Goal: Information Seeking & Learning: Learn about a topic

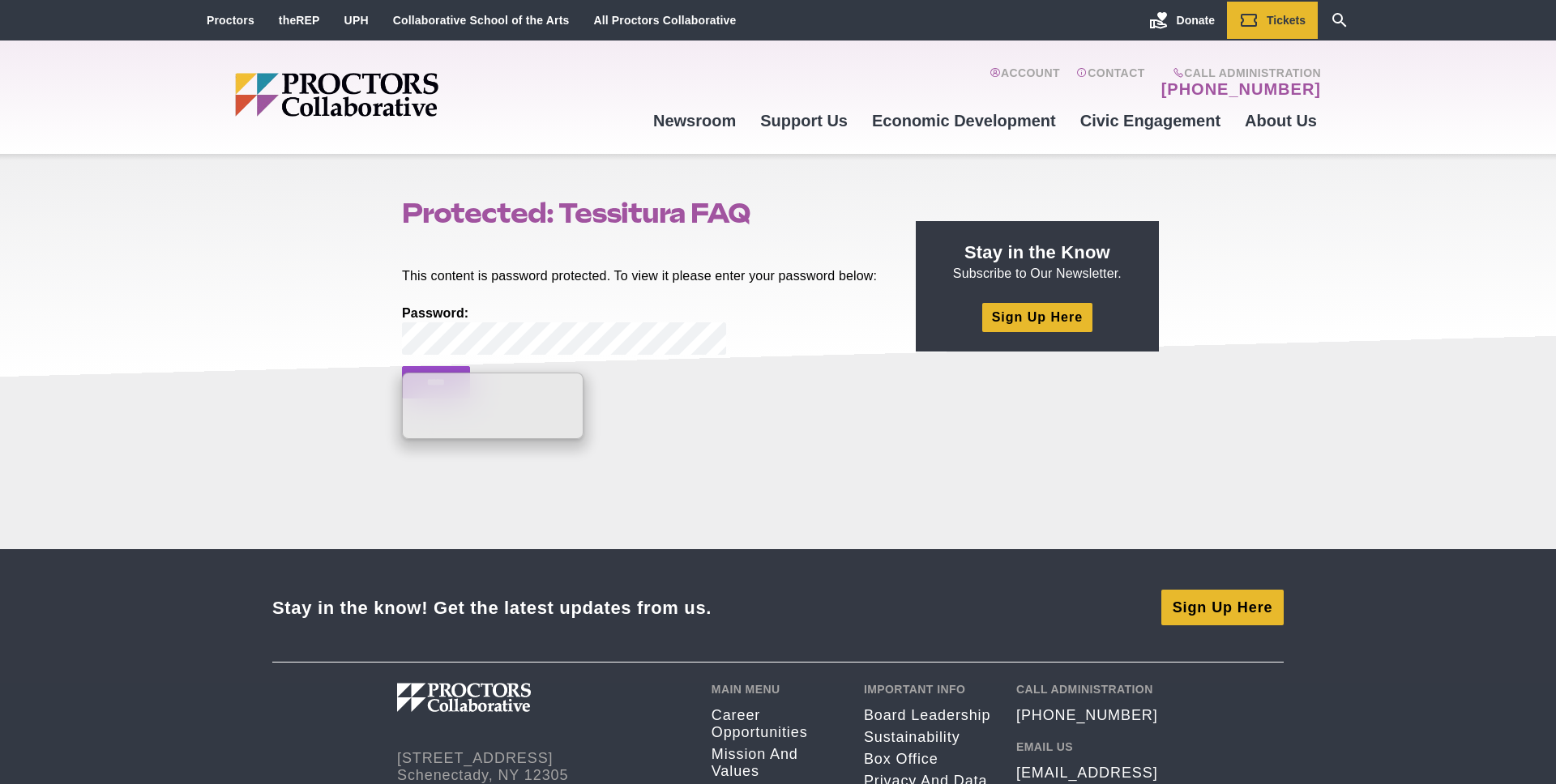
click at [809, 440] on section "This content is password protected. To view it please enter your password below…" at bounding box center [644, 369] width 510 height 243
click at [639, 376] on p "Password: *****" at bounding box center [641, 352] width 477 height 94
click at [461, 398] on input "*****" at bounding box center [436, 382] width 68 height 32
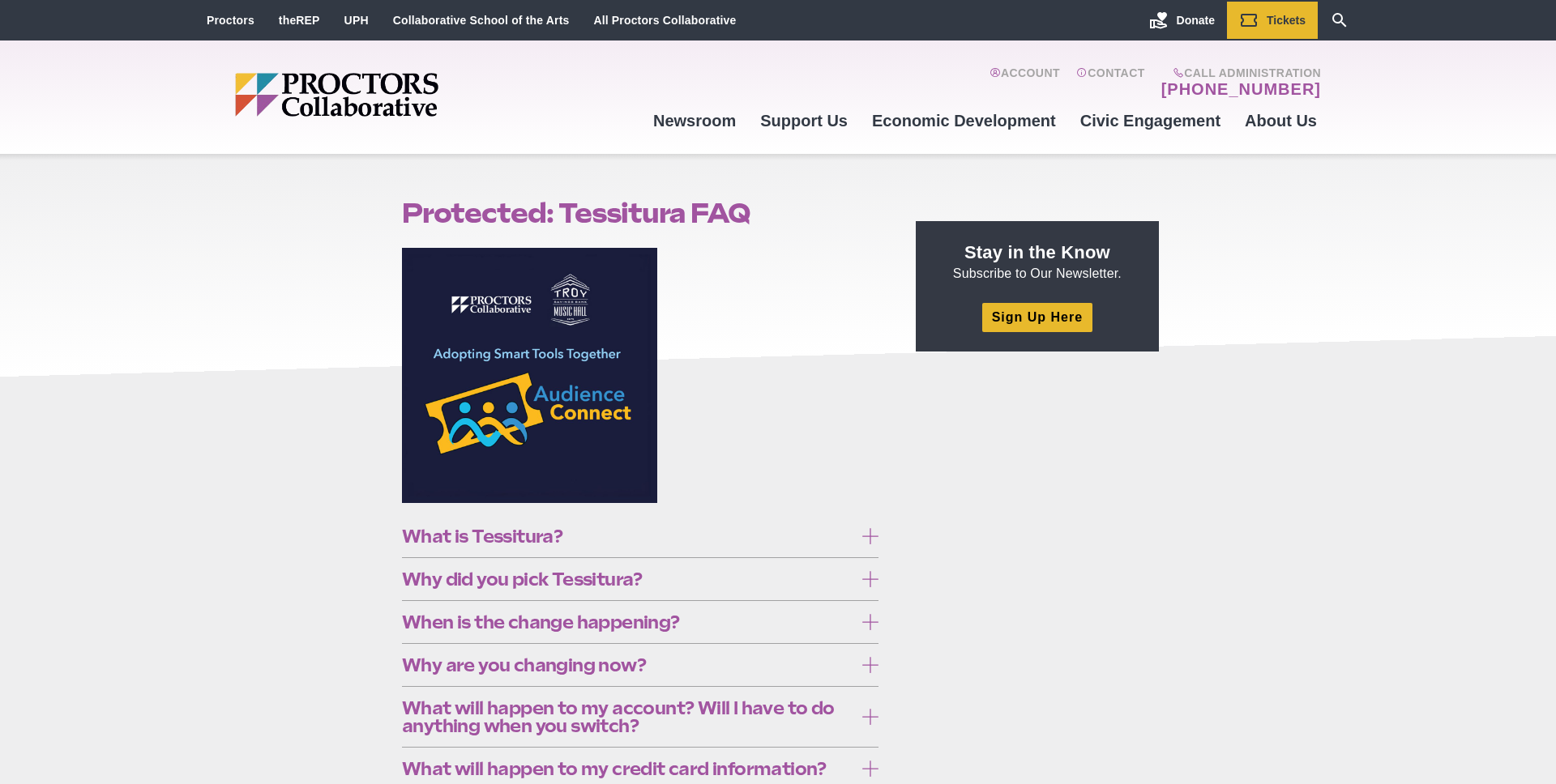
click at [467, 536] on span "What is Tessitura?" at bounding box center [628, 536] width 452 height 17
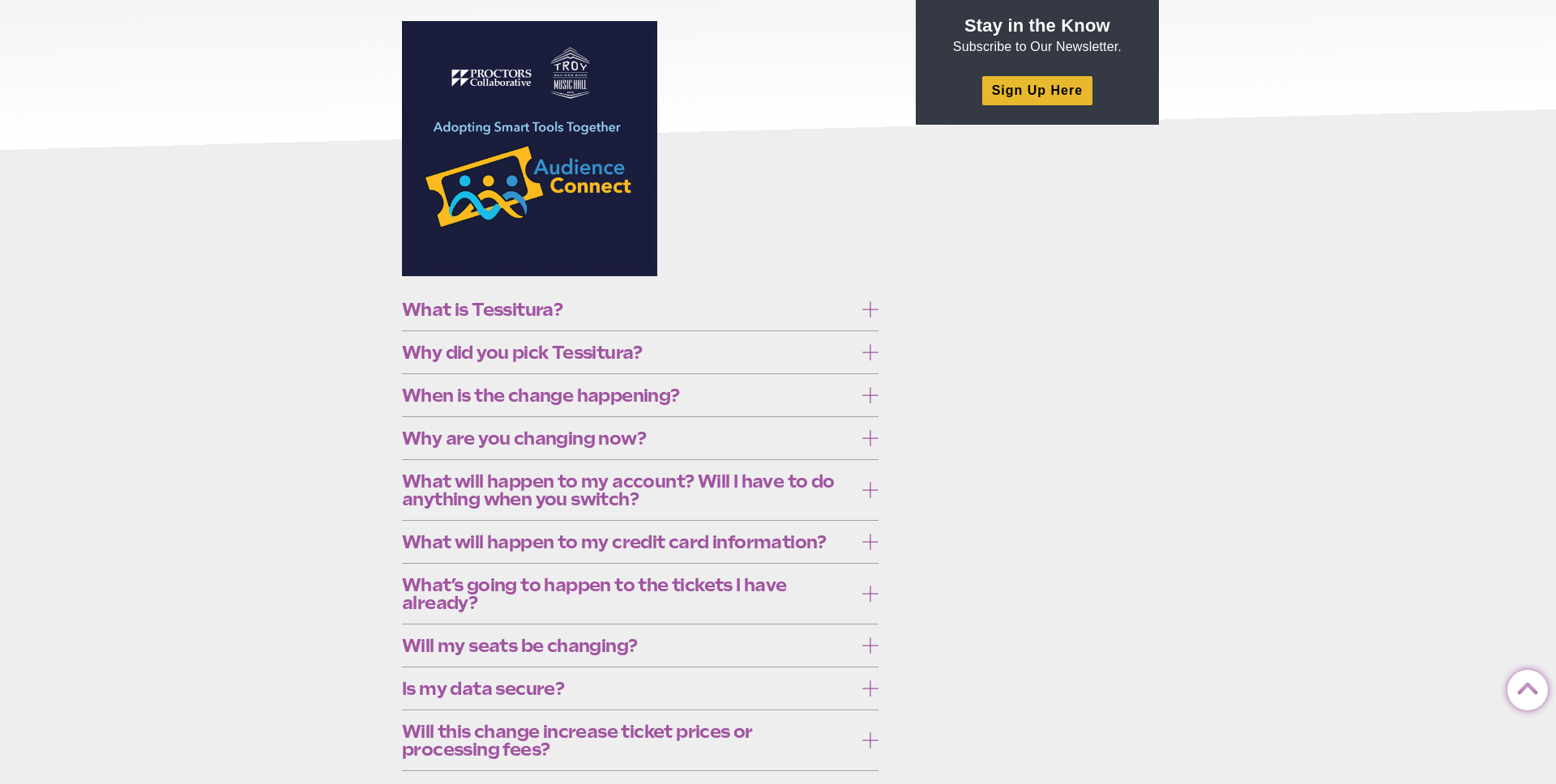
scroll to position [229, 0]
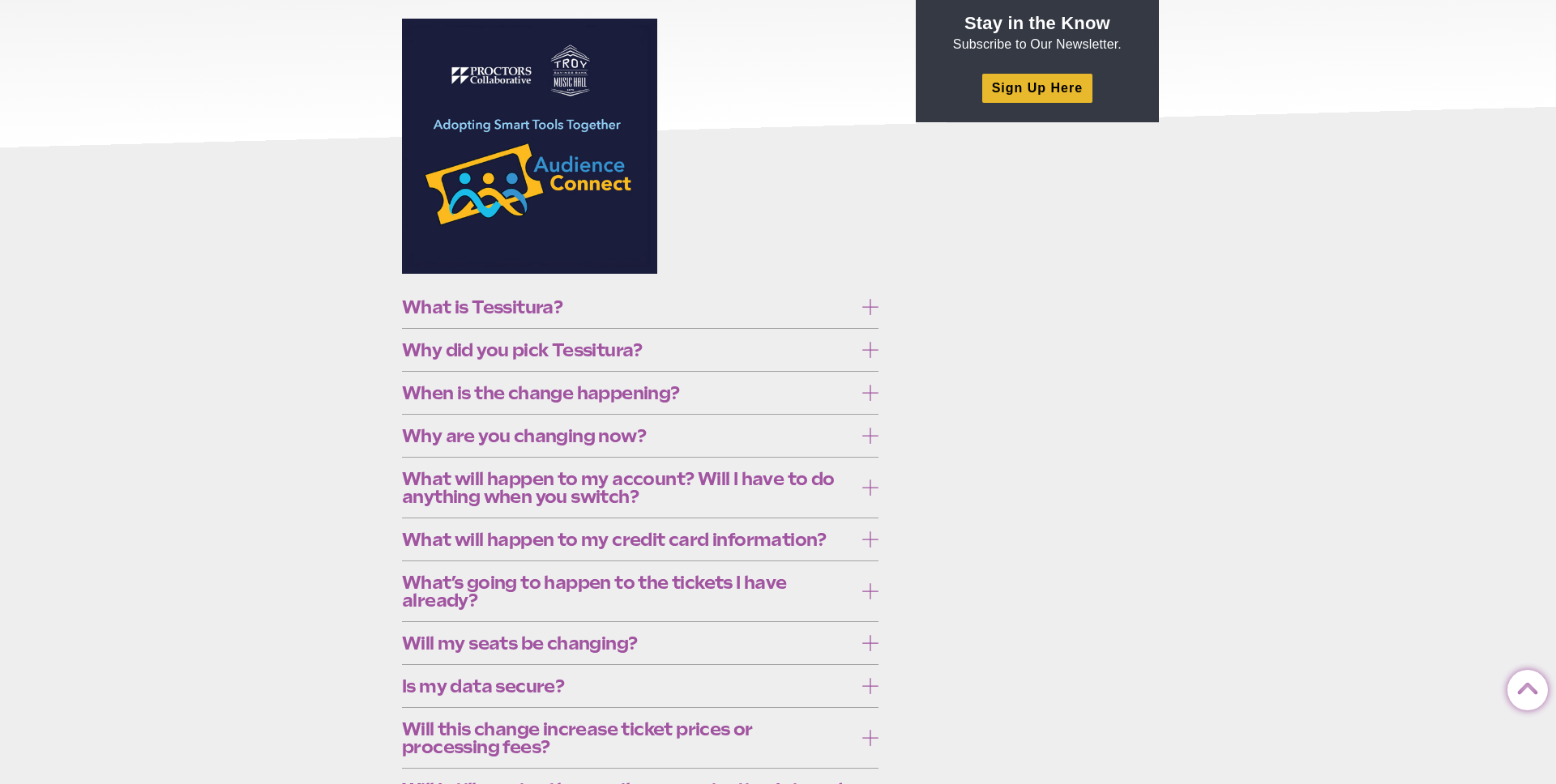
click at [510, 359] on span "Why did you pick Tessitura?" at bounding box center [628, 349] width 452 height 17
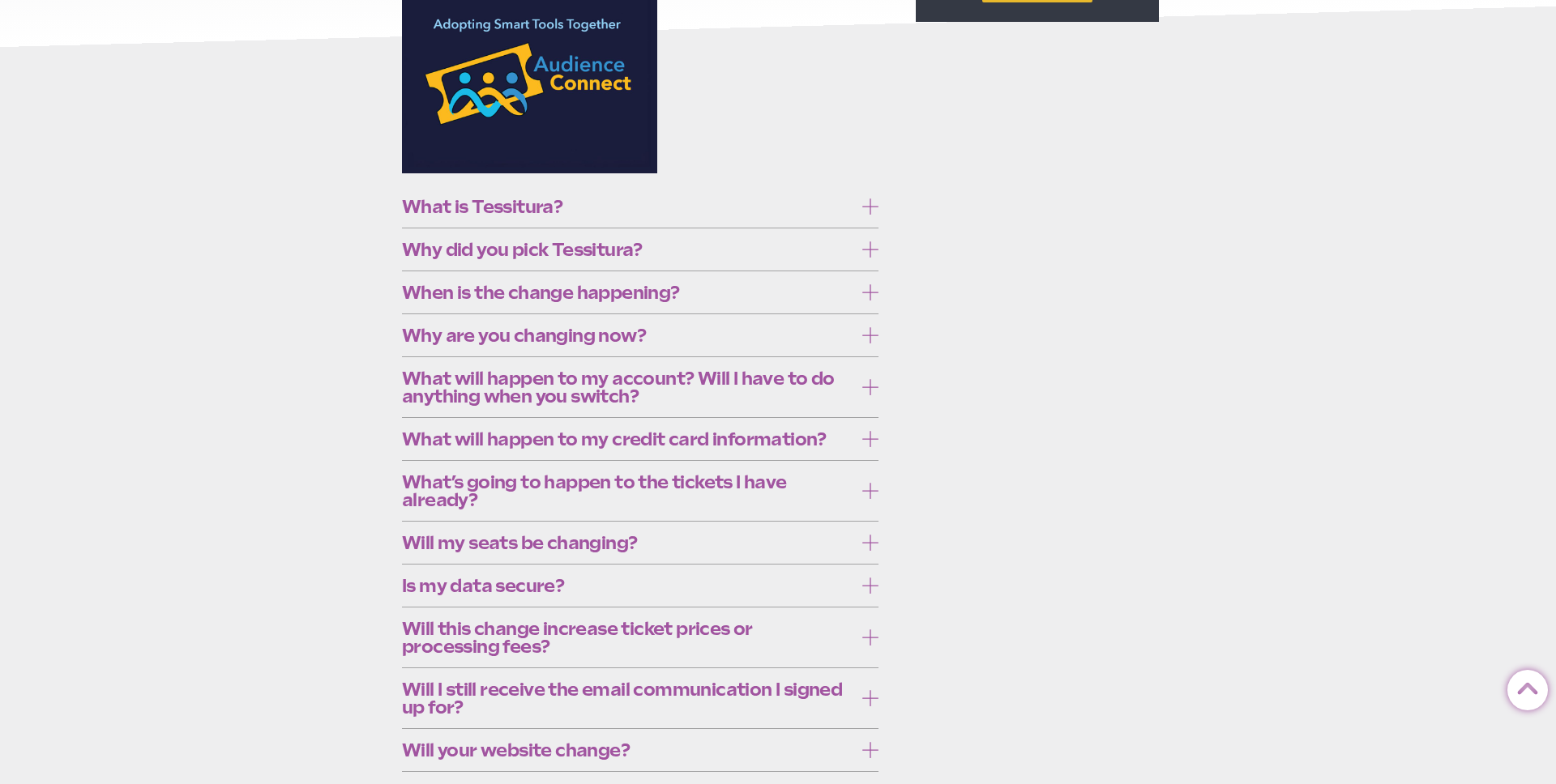
scroll to position [438, 0]
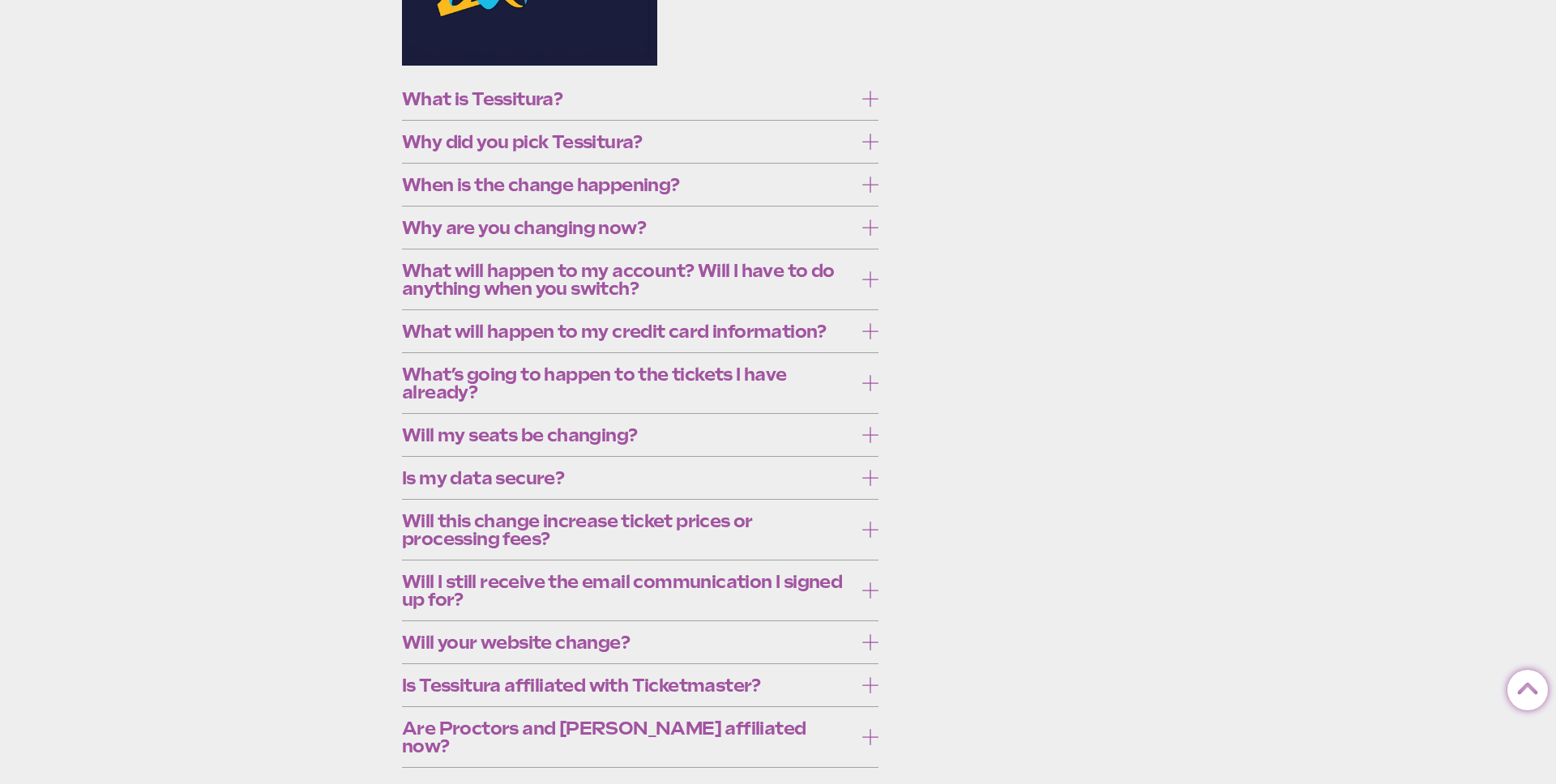
click at [594, 193] on span "When is the change happening?" at bounding box center [628, 184] width 452 height 17
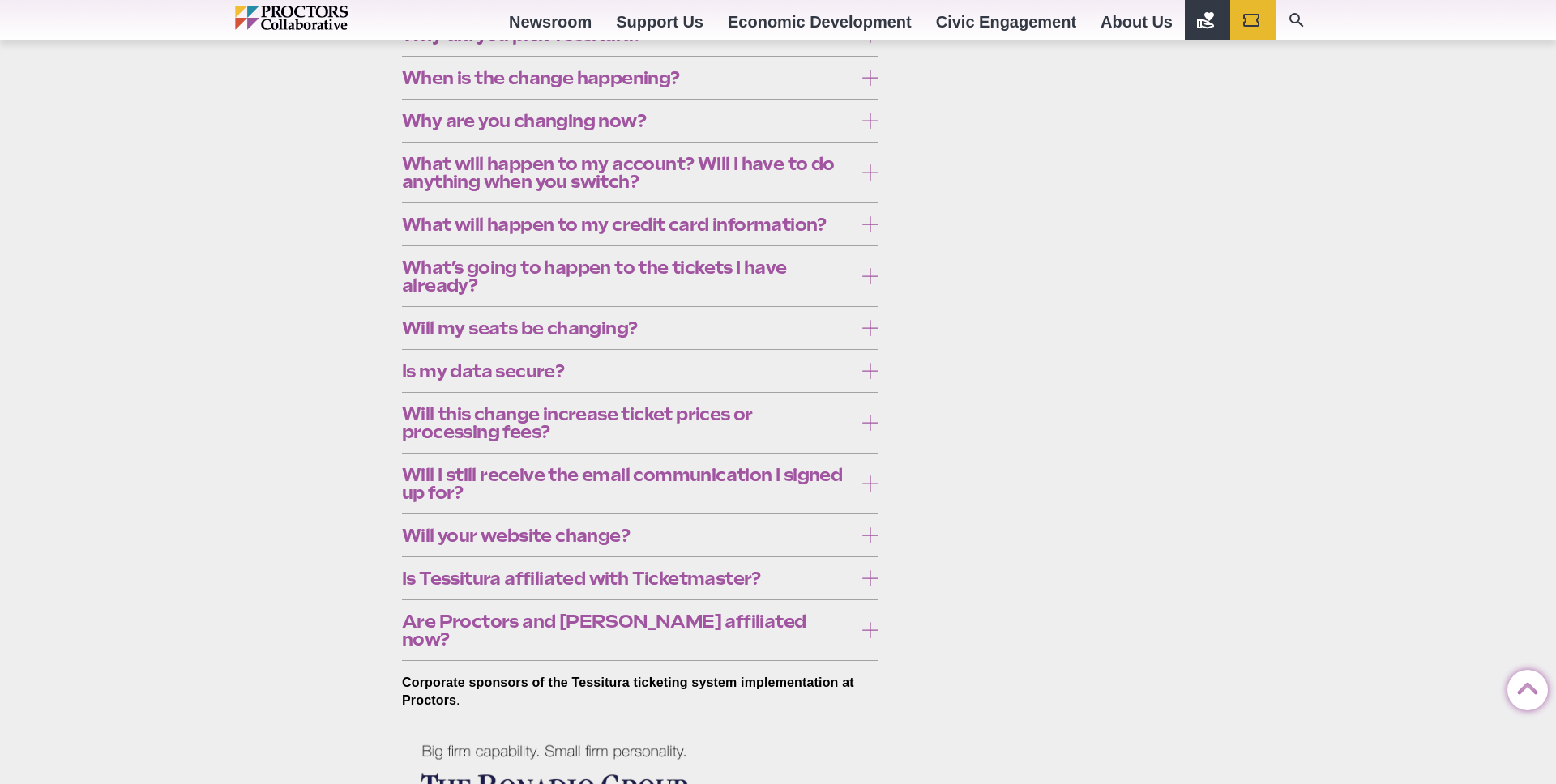
scroll to position [579, 0]
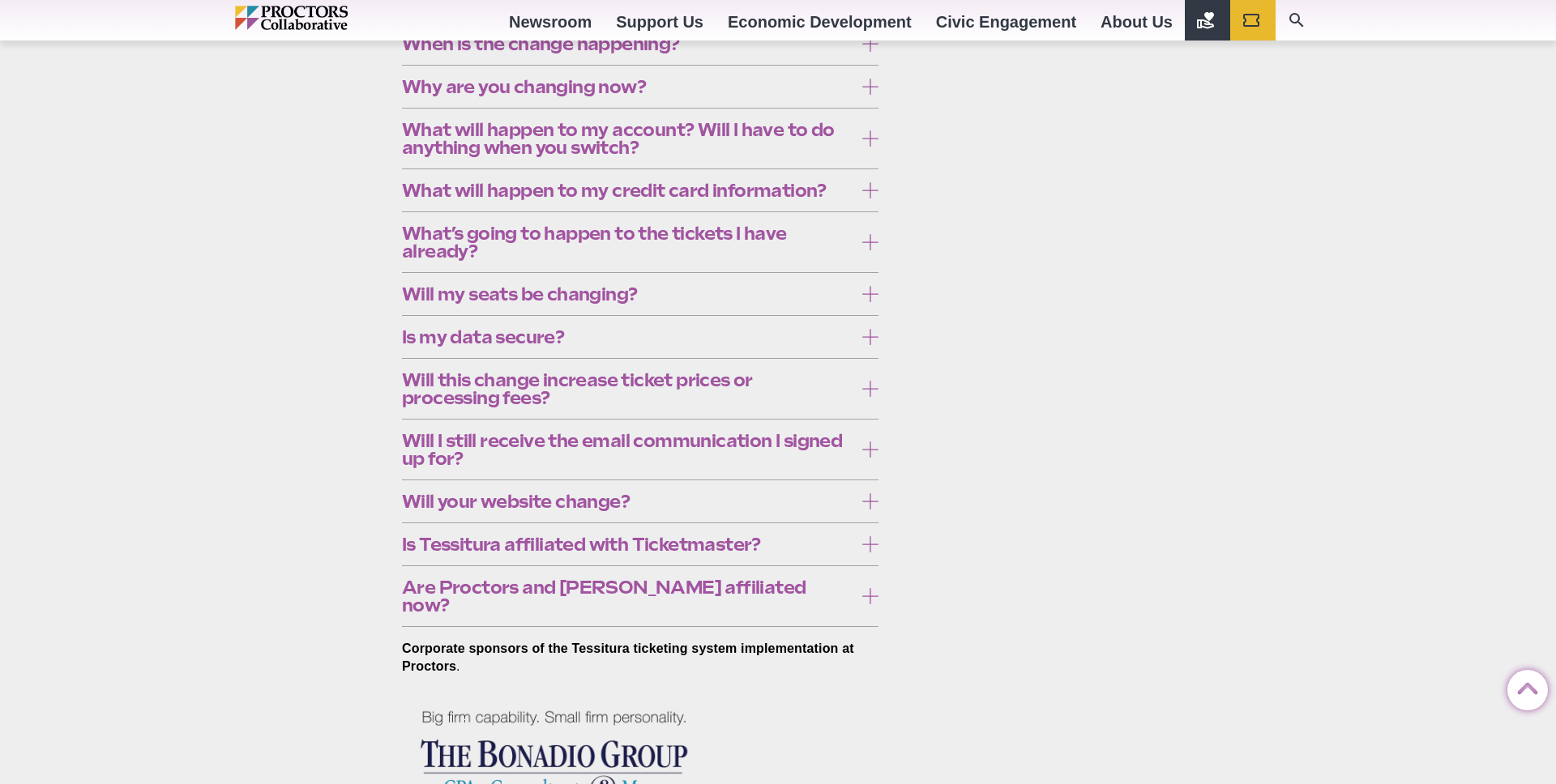
drag, startPoint x: 538, startPoint y: 713, endPoint x: 548, endPoint y: 680, distance: 34.5
click at [538, 95] on span "Why are you changing now?" at bounding box center [628, 86] width 452 height 17
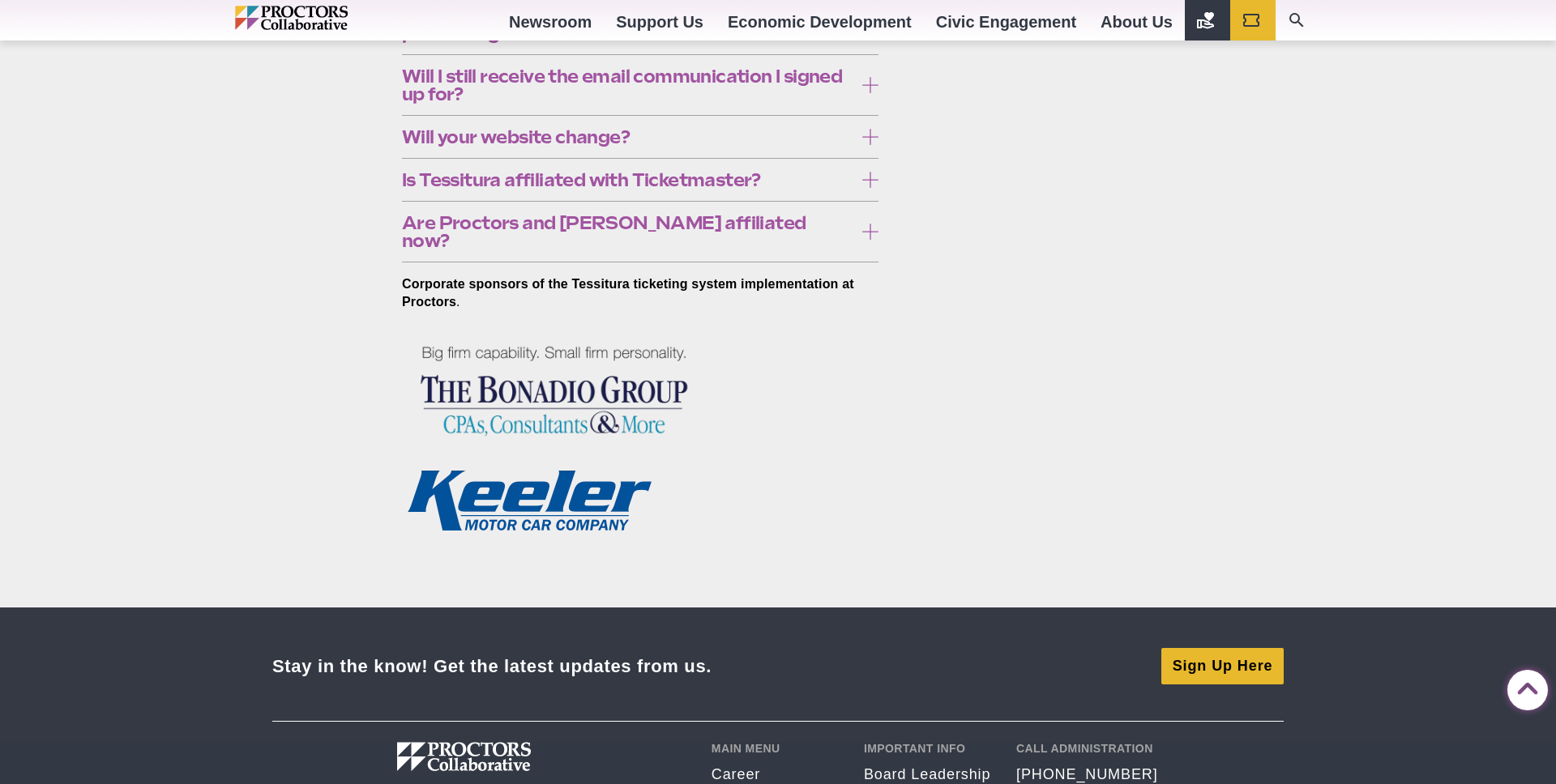
scroll to position [942, 0]
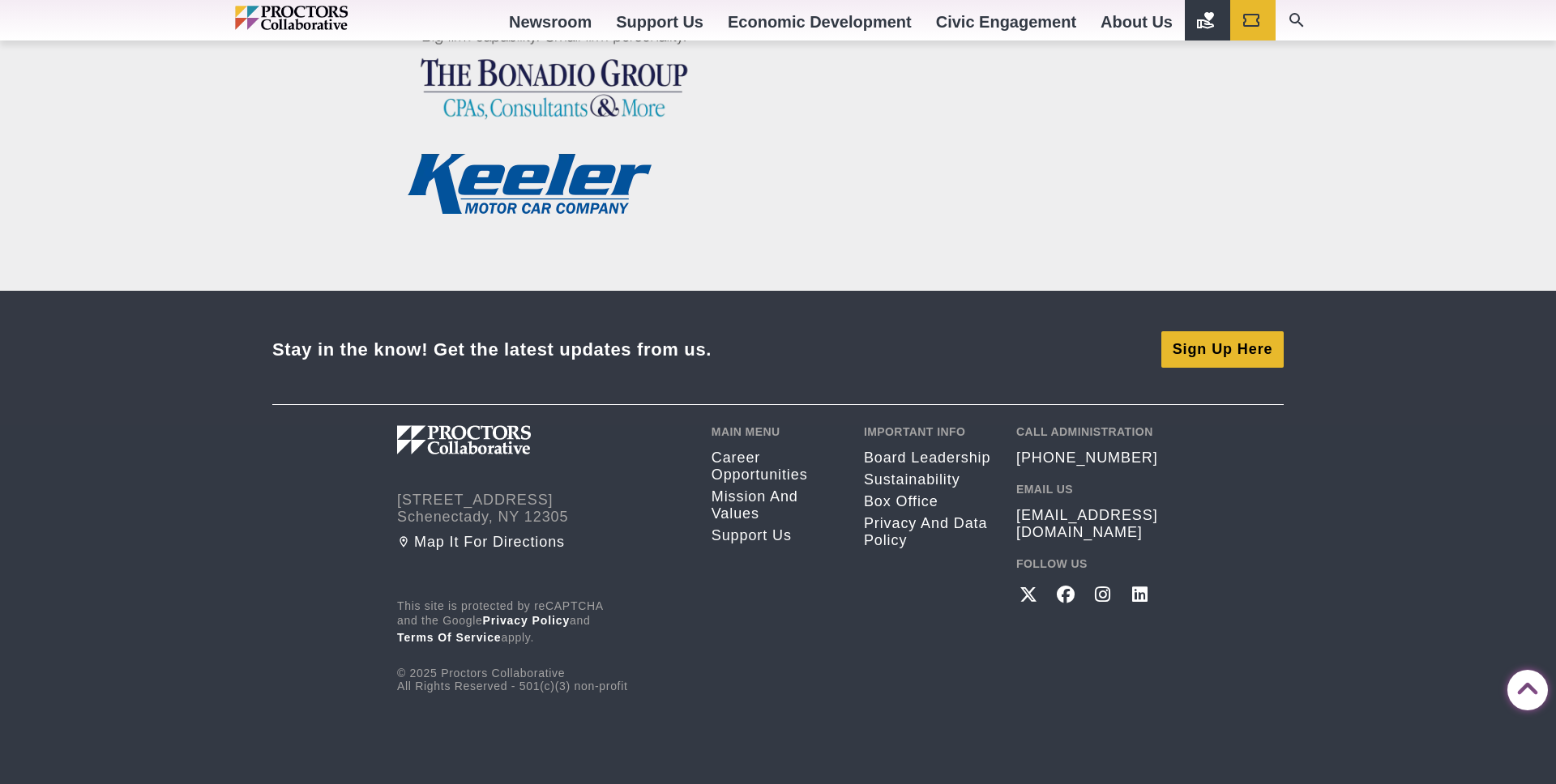
scroll to position [1281, 0]
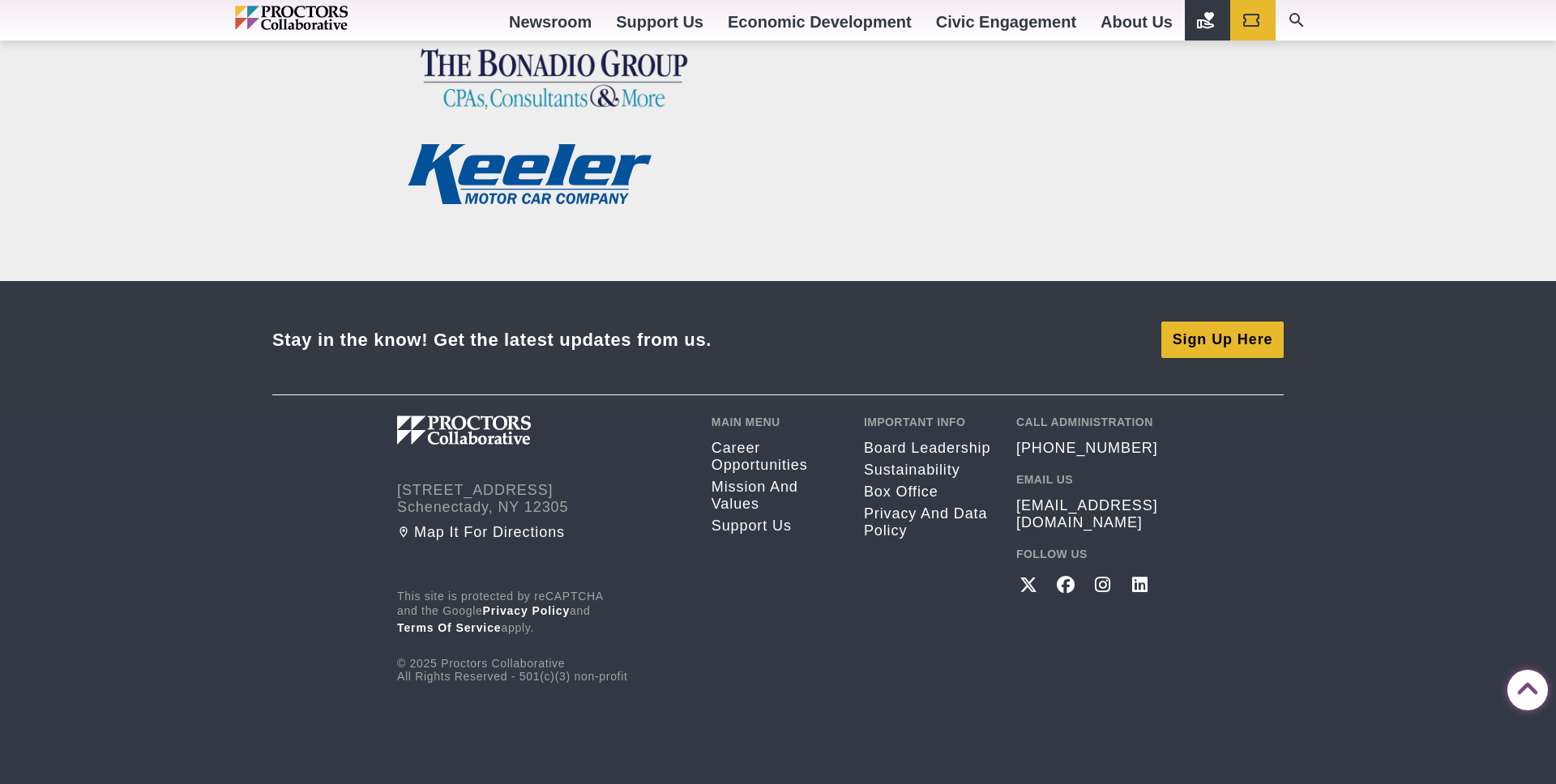
drag, startPoint x: 608, startPoint y: 556, endPoint x: 629, endPoint y: 541, distance: 25.8
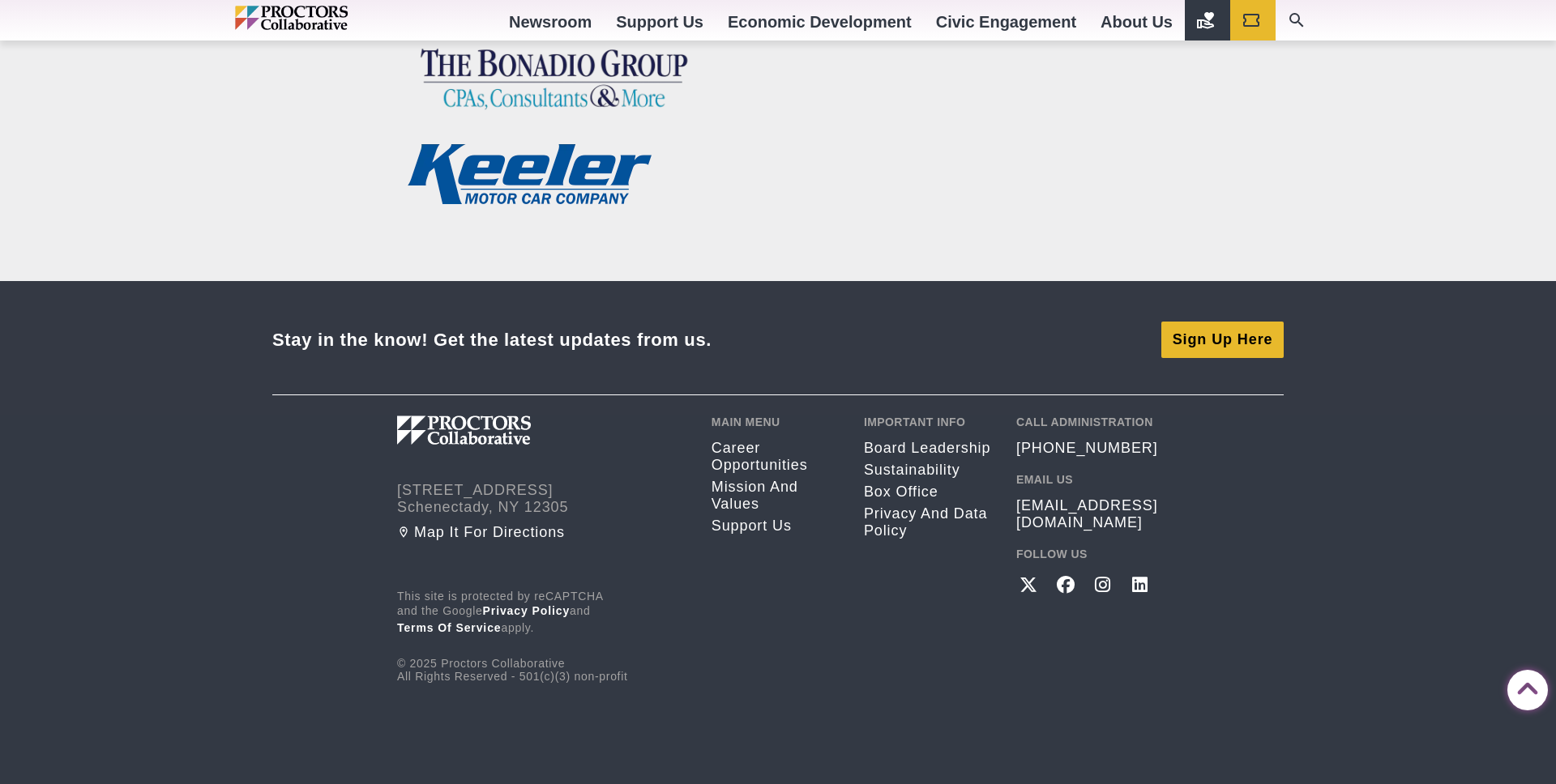
scroll to position [2593, 0]
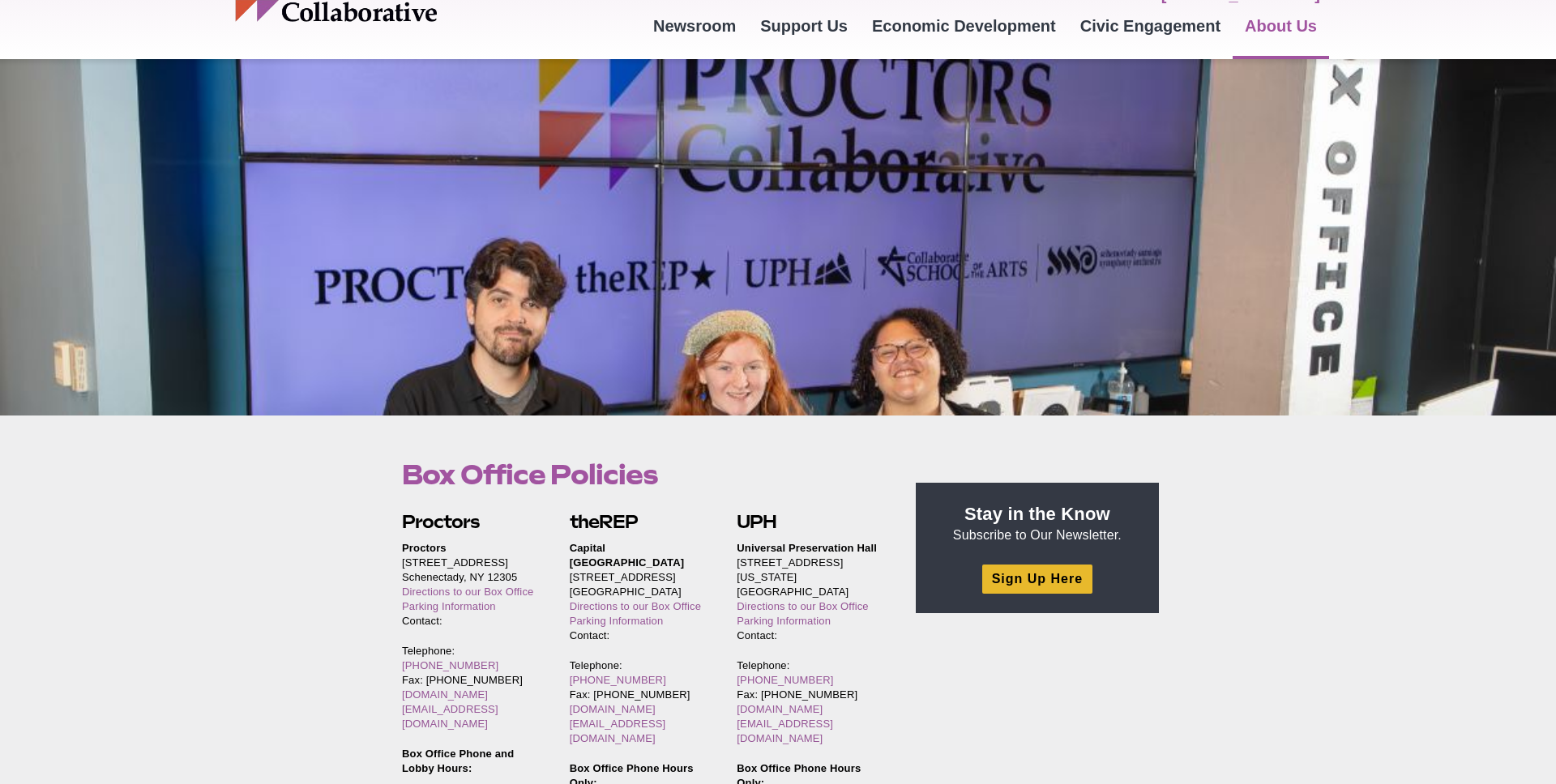
scroll to position [108, 0]
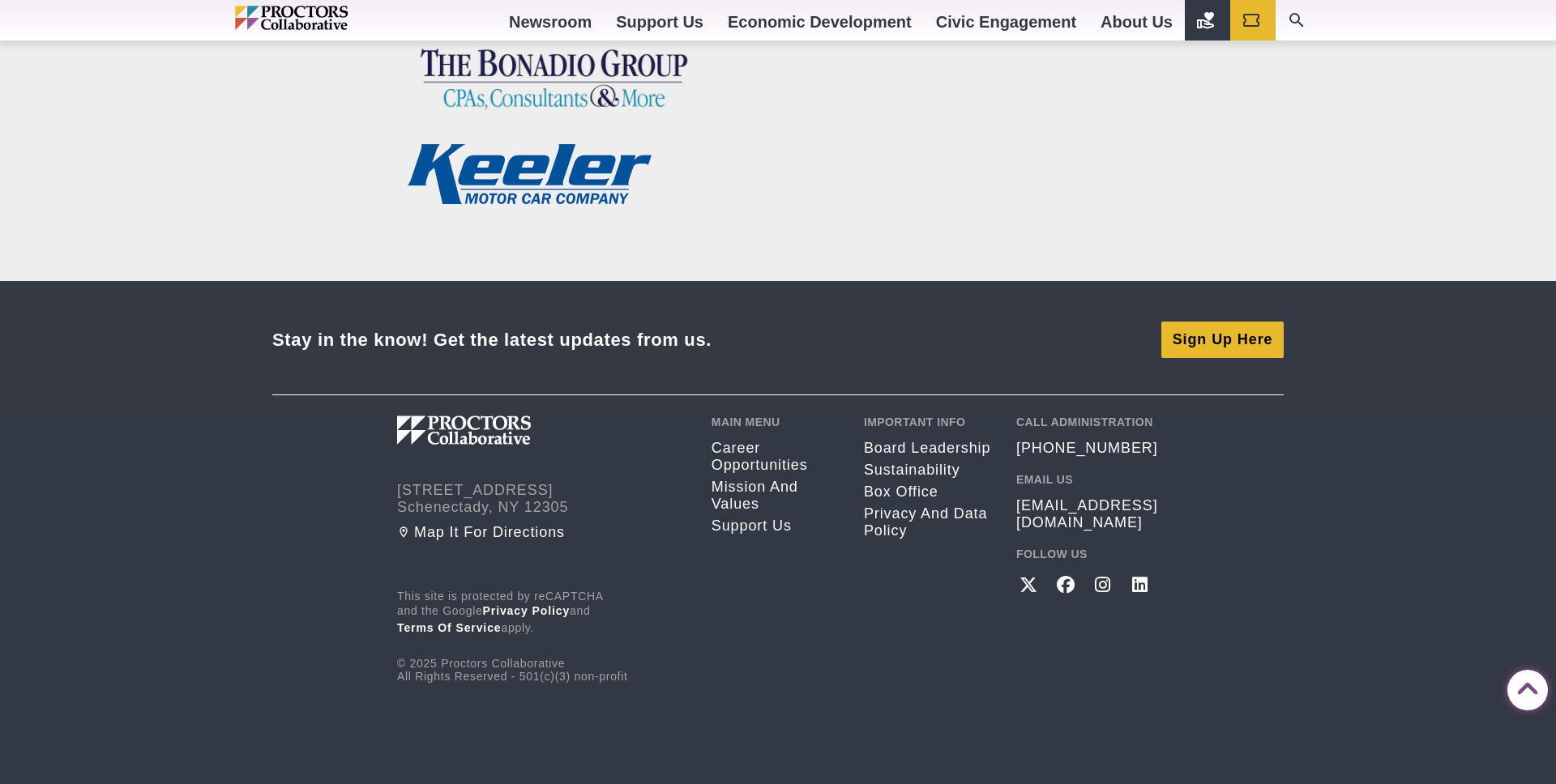
scroll to position [2889, 0]
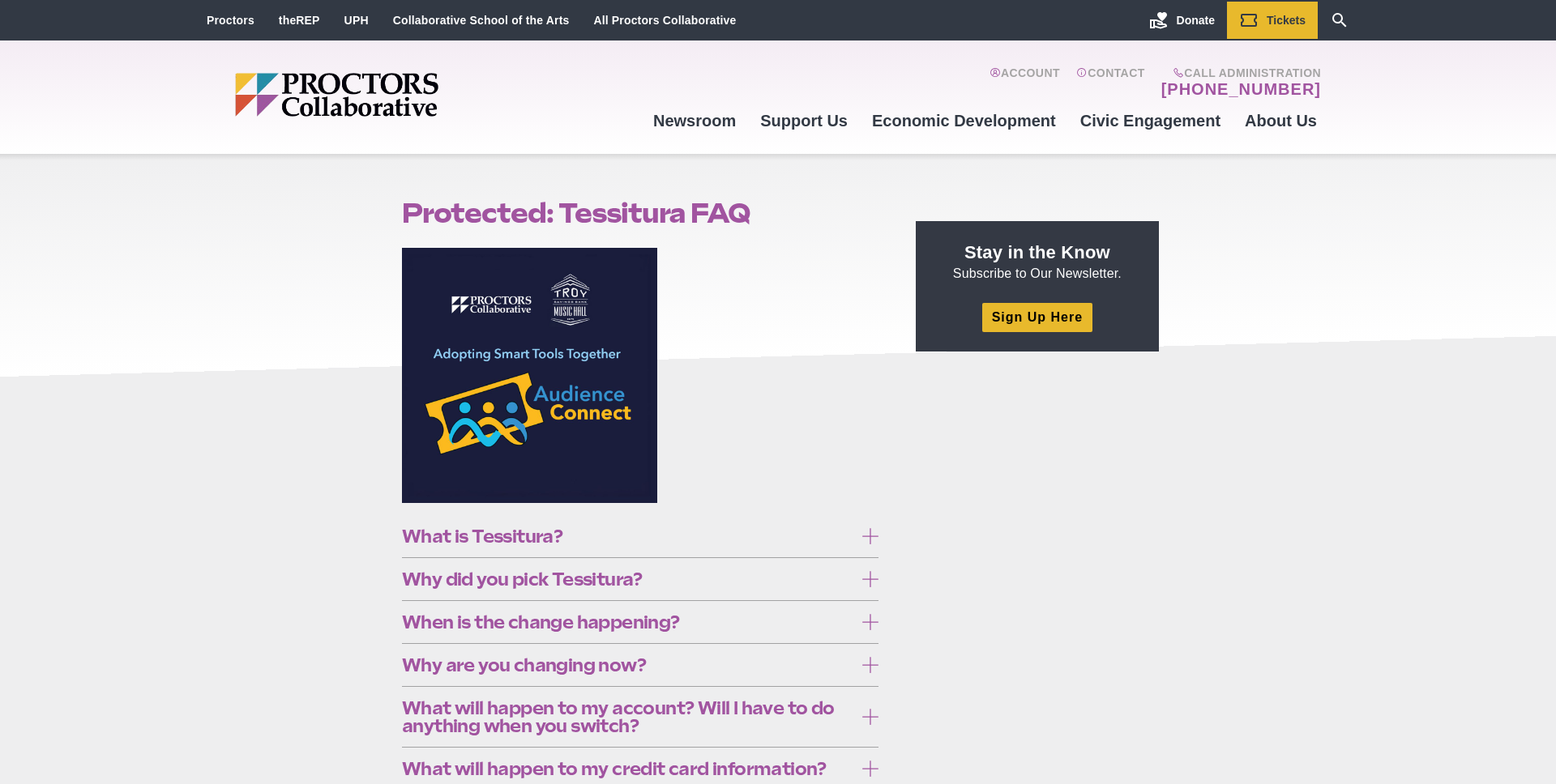
click at [758, 531] on span "What is Tessitura?" at bounding box center [628, 536] width 452 height 17
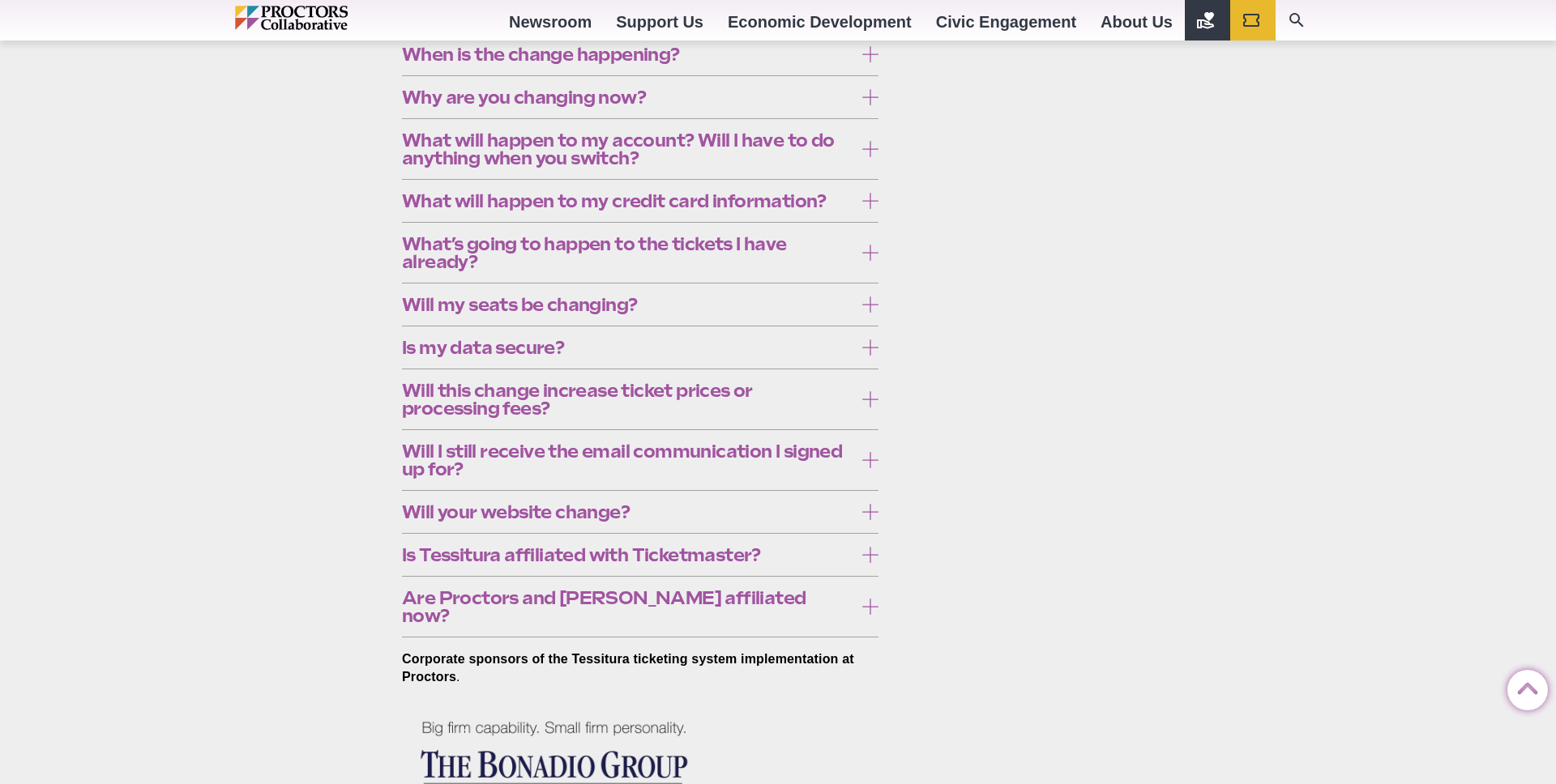
scroll to position [708, 0]
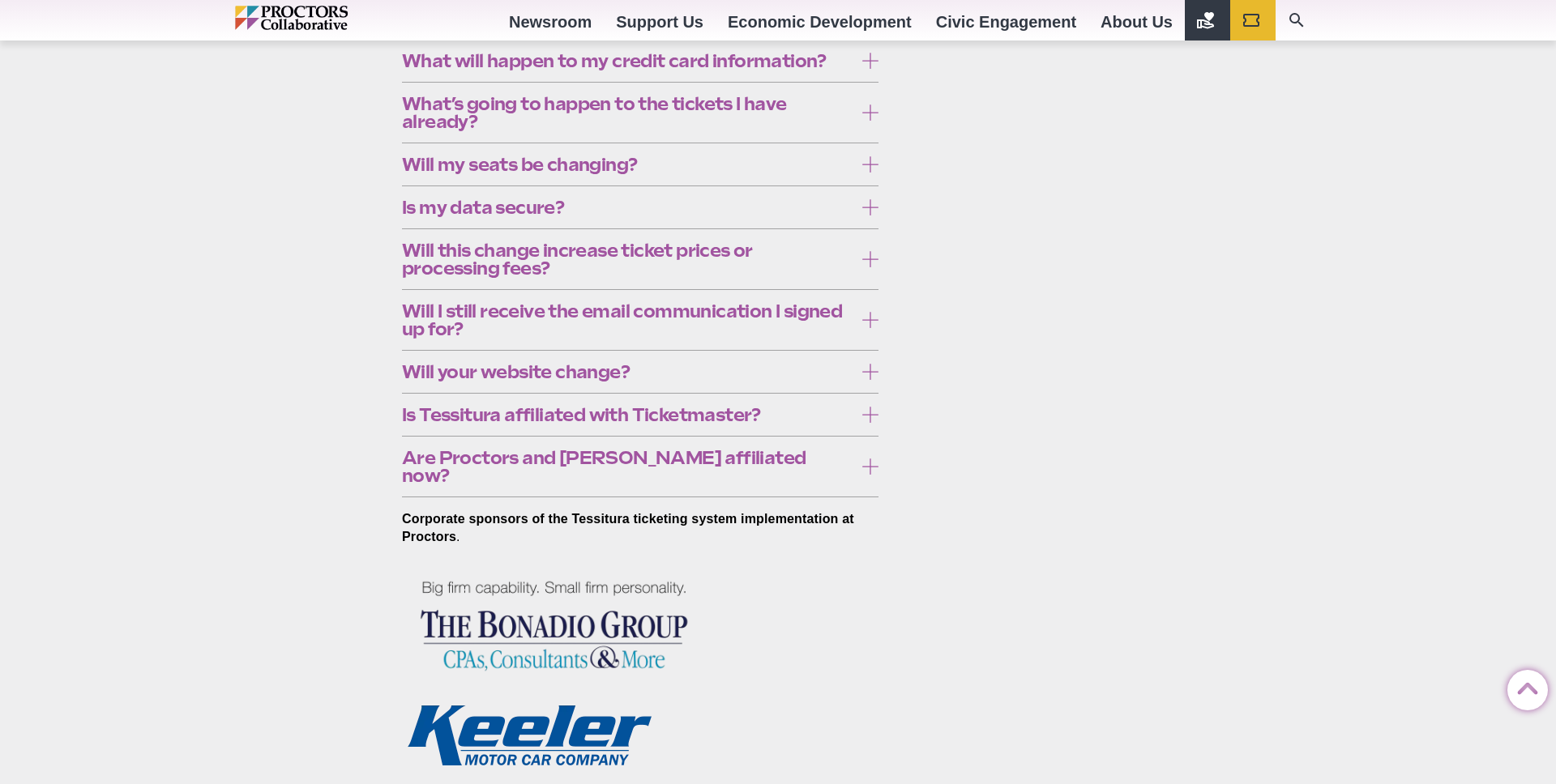
click at [712, 278] on span "Will this change increase ticket prices or processing fees?" at bounding box center [628, 259] width 452 height 36
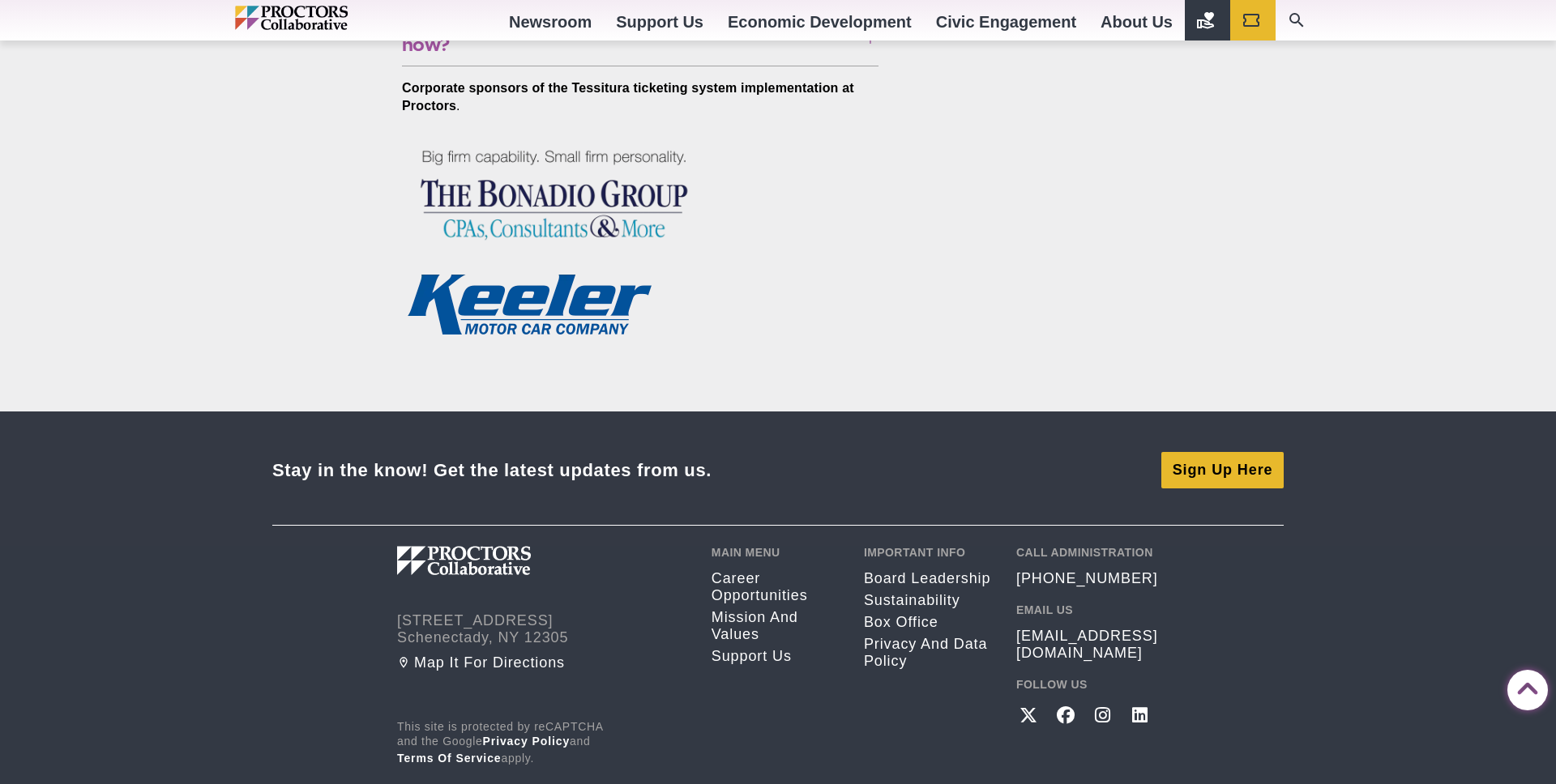
scroll to position [1173, 0]
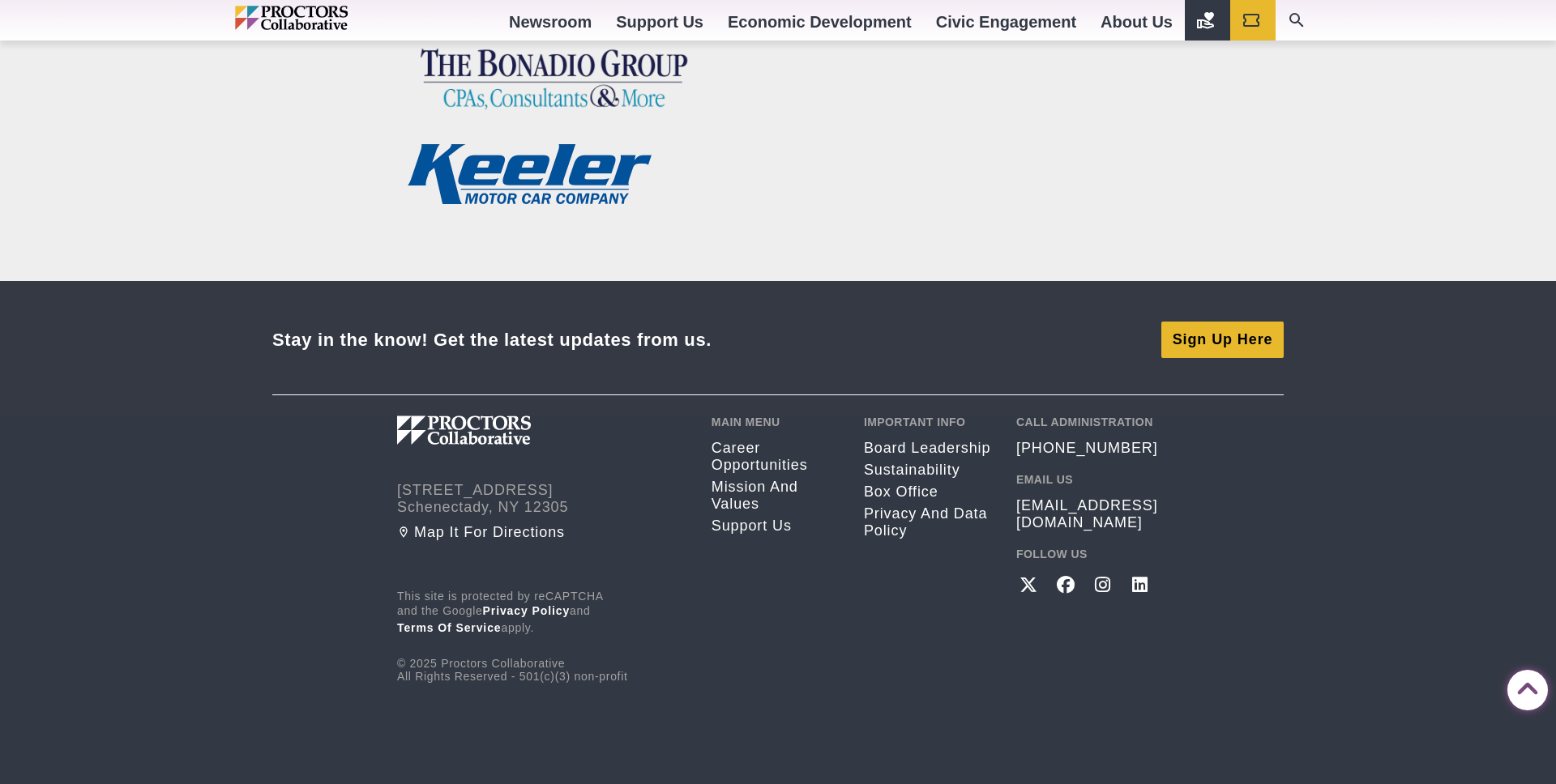
scroll to position [1410, 0]
